Goal: Information Seeking & Learning: Learn about a topic

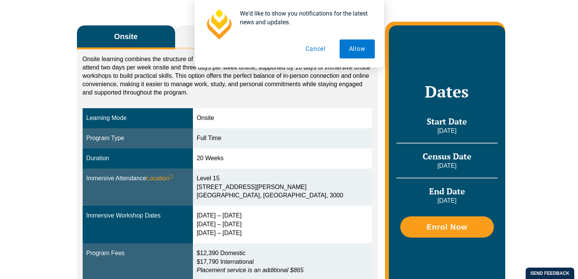
scroll to position [188, 0]
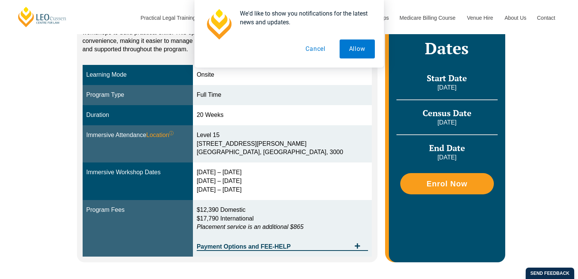
click at [312, 51] on button "Cancel" at bounding box center [315, 48] width 39 height 19
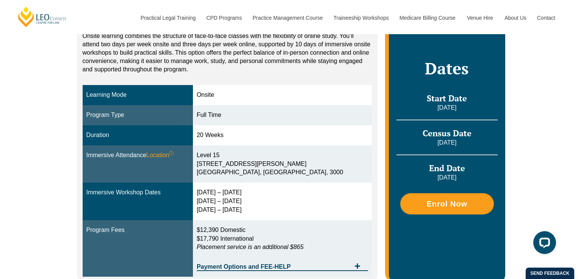
scroll to position [170, 0]
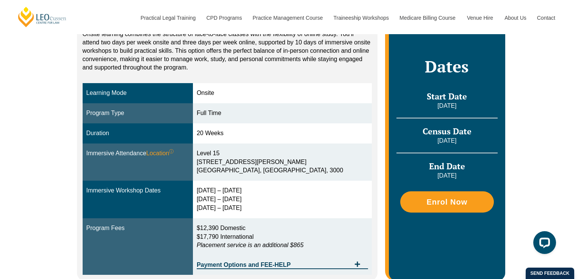
drag, startPoint x: 263, startPoint y: 204, endPoint x: 217, endPoint y: 213, distance: 47.6
click at [217, 213] on td "2 – 5 Feb 2026 14 – 16 Apr 2026 2 – 4 Jun 2026" at bounding box center [282, 200] width 179 height 38
click at [215, 195] on td "2 – 5 Feb 2026 14 – 16 Apr 2026 2 – 4 Jun 2026" at bounding box center [282, 200] width 179 height 38
drag, startPoint x: 215, startPoint y: 195, endPoint x: 229, endPoint y: 218, distance: 26.6
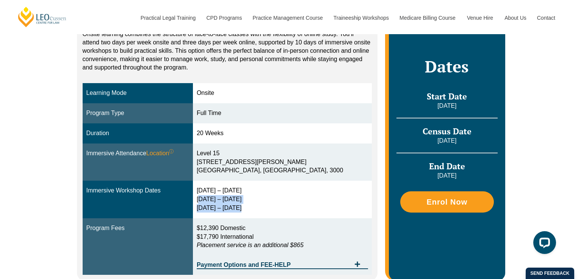
click at [229, 218] on td "2 – 5 Feb 2026 14 – 16 Apr 2026 2 – 4 Jun 2026" at bounding box center [282, 200] width 179 height 38
click at [229, 217] on td "2 – 5 Feb 2026 14 – 16 Apr 2026 2 – 4 Jun 2026" at bounding box center [282, 200] width 179 height 38
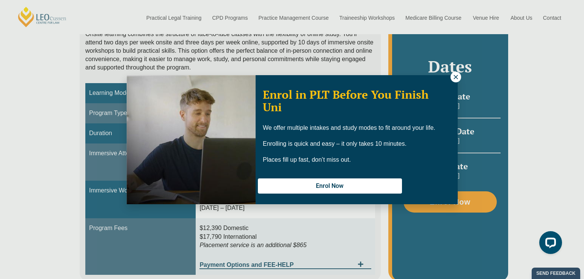
click at [227, 204] on div "Enrol in PLT Before You Finish Uni We offer multiple intakes and study modes to…" at bounding box center [292, 139] width 584 height 279
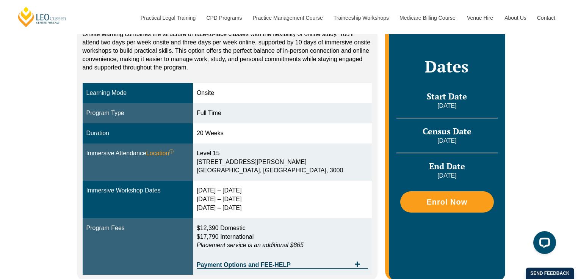
click at [226, 197] on div "2 – 5 Feb 2026 14 – 16 Apr 2026 2 – 4 Jun 2026" at bounding box center [282, 199] width 171 height 26
click at [225, 206] on div "2 – 5 Feb 2026 14 – 16 Apr 2026 2 – 4 Jun 2026" at bounding box center [282, 199] width 171 height 26
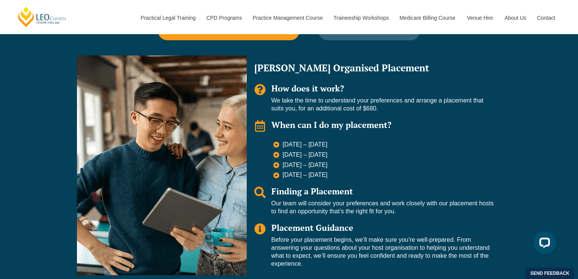
scroll to position [502, 0]
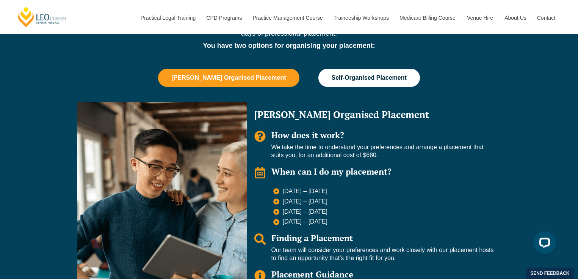
click at [360, 69] on button "Self-Organised Placement" at bounding box center [370, 78] width 102 height 18
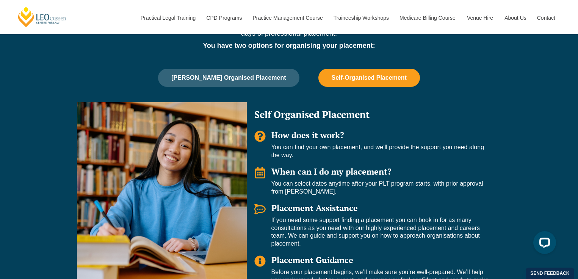
drag, startPoint x: 316, startPoint y: 127, endPoint x: 317, endPoint y: 159, distance: 31.5
click at [317, 159] on div "Self Organised Placement How does it work? You can find your own placement, and…" at bounding box center [374, 201] width 255 height 198
click at [317, 159] on p "You can find your own placement, and we’ll provide the support you need along t…" at bounding box center [383, 151] width 223 height 16
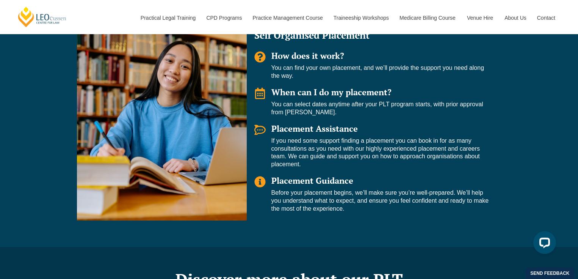
scroll to position [582, 0]
click at [343, 210] on div "Self Organised Placement How does it work? You can find your own placement, and…" at bounding box center [374, 121] width 255 height 198
drag, startPoint x: 348, startPoint y: 211, endPoint x: 316, endPoint y: 224, distance: 35.4
click at [316, 224] on div "PLT Placement Options The Leo Cussen PLT Program is thorough and includes exten…" at bounding box center [289, 69] width 432 height 355
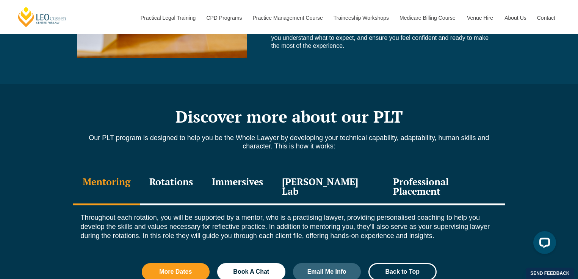
scroll to position [812, 0]
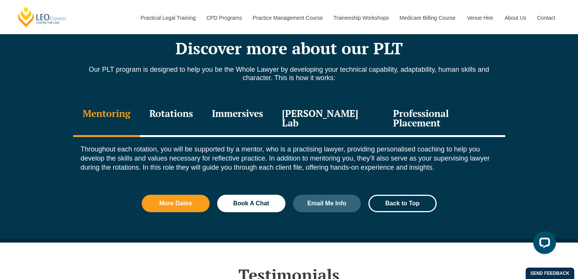
click at [217, 113] on div "Immersives" at bounding box center [238, 119] width 70 height 36
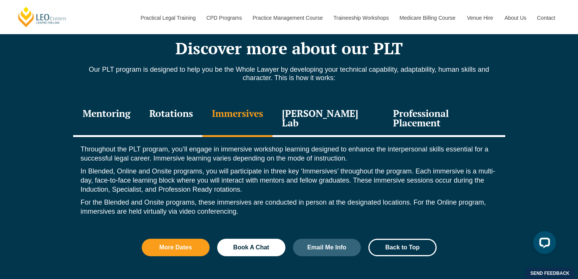
click at [168, 116] on div "Rotations" at bounding box center [171, 119] width 63 height 36
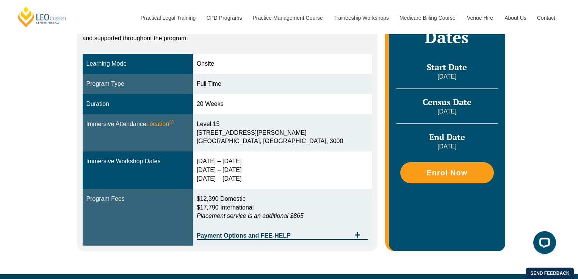
scroll to position [0, 0]
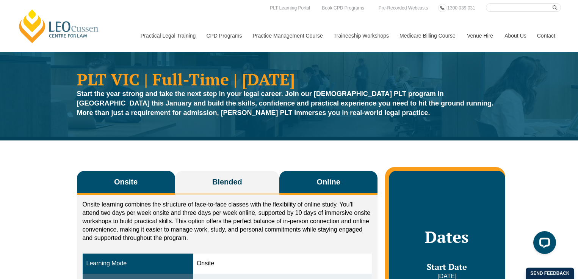
click at [306, 179] on button "Online" at bounding box center [328, 183] width 98 height 24
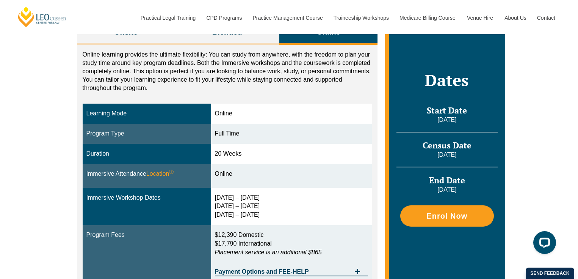
scroll to position [180, 0]
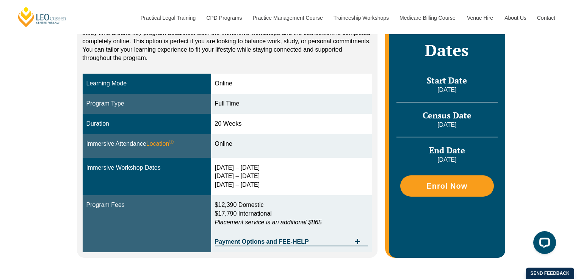
drag, startPoint x: 274, startPoint y: 174, endPoint x: 257, endPoint y: 166, distance: 18.7
click at [257, 166] on div "3 – 6 Feb 2026 15 – 17 Apr 2026 3 – 5 Jun 2026" at bounding box center [292, 176] width 154 height 26
drag, startPoint x: 256, startPoint y: 162, endPoint x: 264, endPoint y: 192, distance: 30.6
click at [264, 192] on td "3 – 6 Feb 2026 15 – 17 Apr 2026 3 – 5 Jun 2026" at bounding box center [291, 177] width 161 height 38
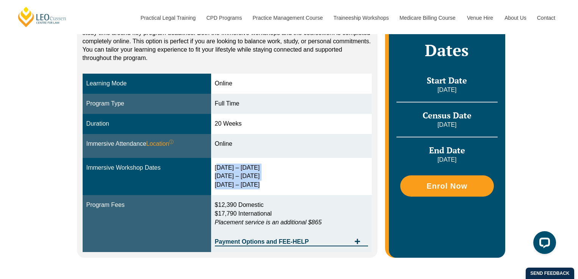
click at [264, 192] on td "3 – 6 Feb 2026 15 – 17 Apr 2026 3 – 5 Jun 2026" at bounding box center [291, 177] width 161 height 38
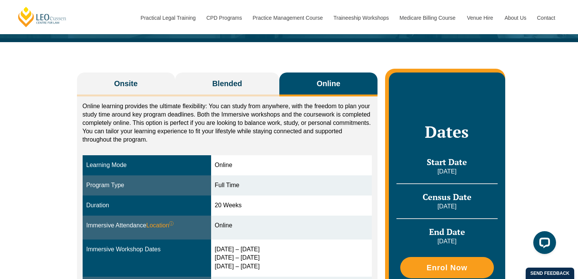
scroll to position [58, 0]
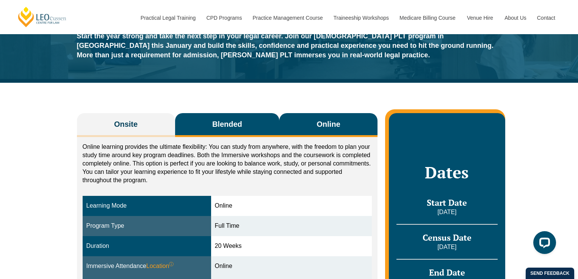
click at [240, 127] on span "Blended" at bounding box center [227, 124] width 30 height 11
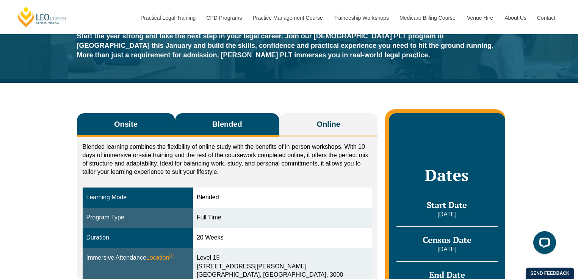
click at [135, 124] on span "Onsite" at bounding box center [126, 124] width 24 height 11
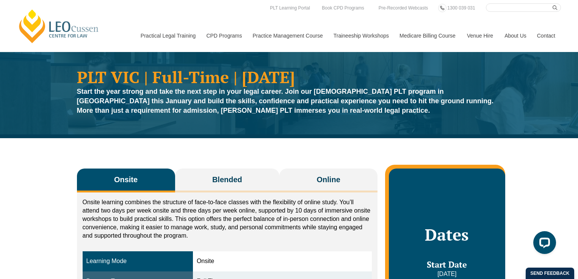
scroll to position [0, 0]
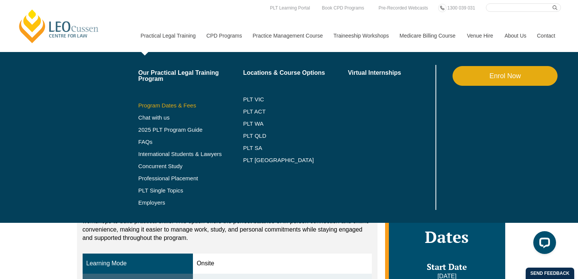
click at [159, 107] on link "Program Dates & Fees" at bounding box center [190, 105] width 105 height 6
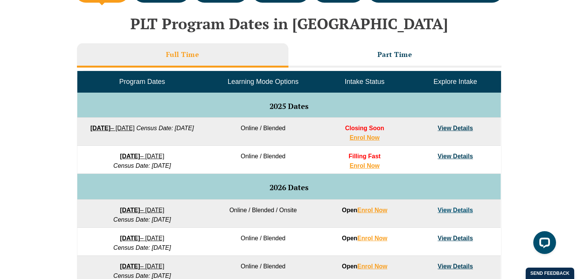
scroll to position [389, 0]
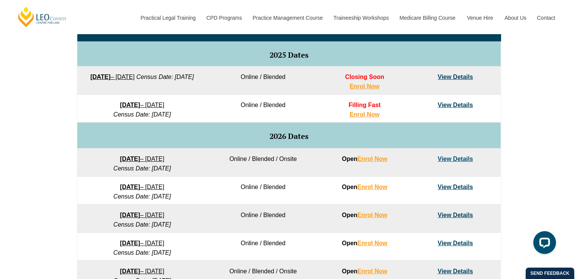
click at [449, 105] on link "View Details" at bounding box center [455, 105] width 35 height 6
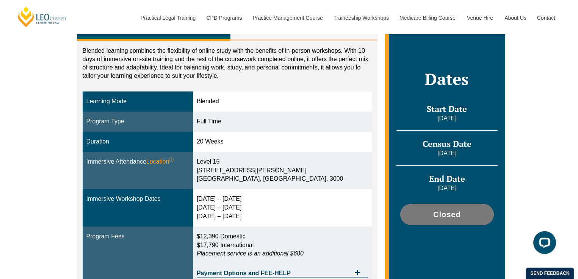
scroll to position [144, 0]
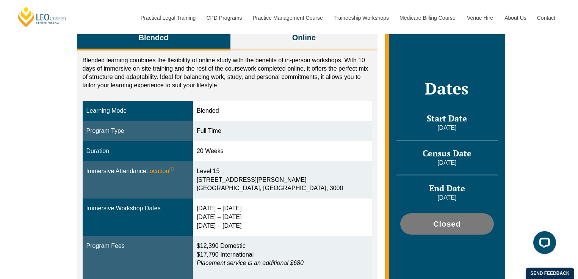
click at [305, 94] on div "Blended learning combines the flexibility of online study with the benefits of …" at bounding box center [227, 174] width 301 height 248
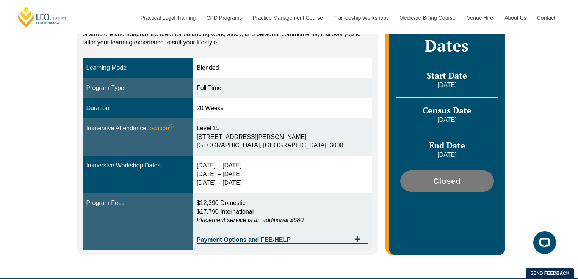
scroll to position [578, 0]
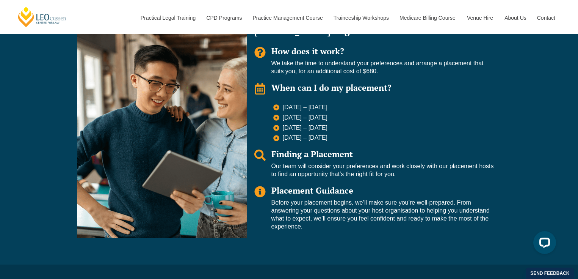
drag, startPoint x: 284, startPoint y: 110, endPoint x: 344, endPoint y: 108, distance: 59.6
click at [344, 108] on div "[DATE] – [DATE] [DATE] – [DATE] [DATE] – [DATE] [DATE] – [DATE]" at bounding box center [374, 123] width 240 height 38
click at [346, 107] on li "[DATE] – [DATE]" at bounding box center [383, 108] width 221 height 9
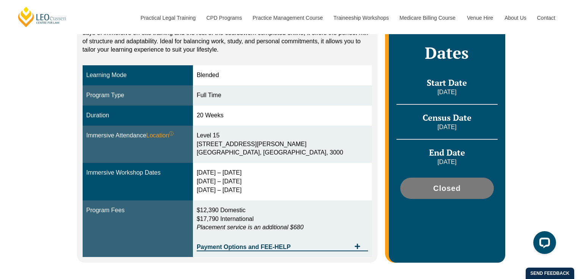
scroll to position [182, 0]
